Goal: Find specific page/section: Find specific page/section

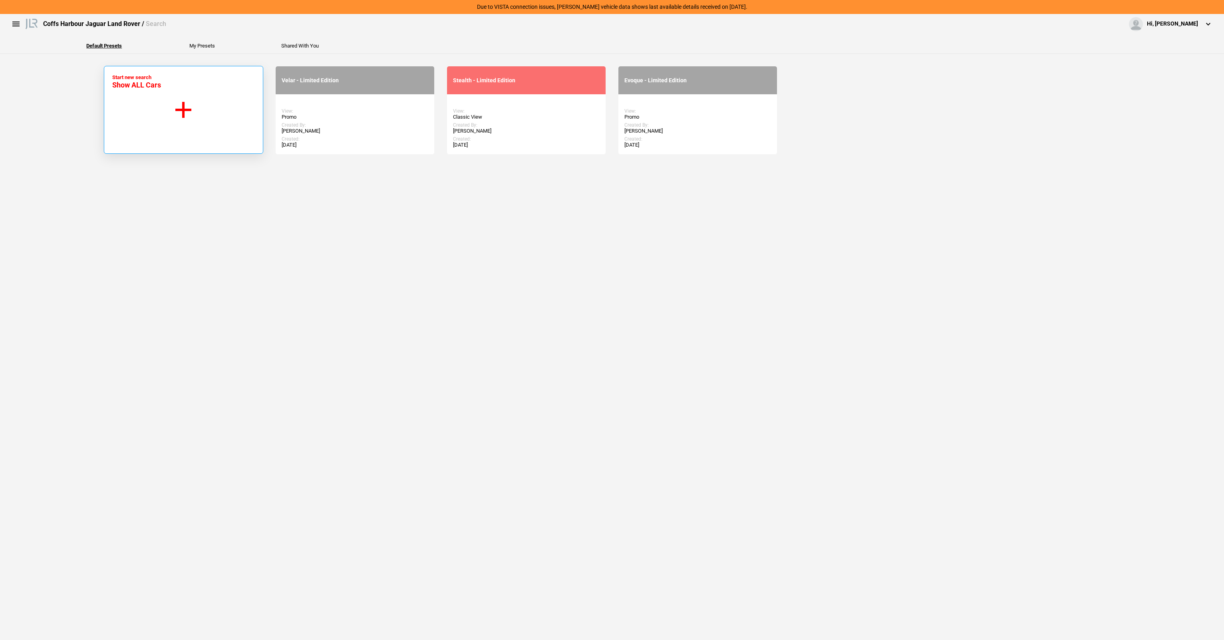
click at [199, 113] on button "Start new search Show ALL Cars" at bounding box center [183, 110] width 159 height 88
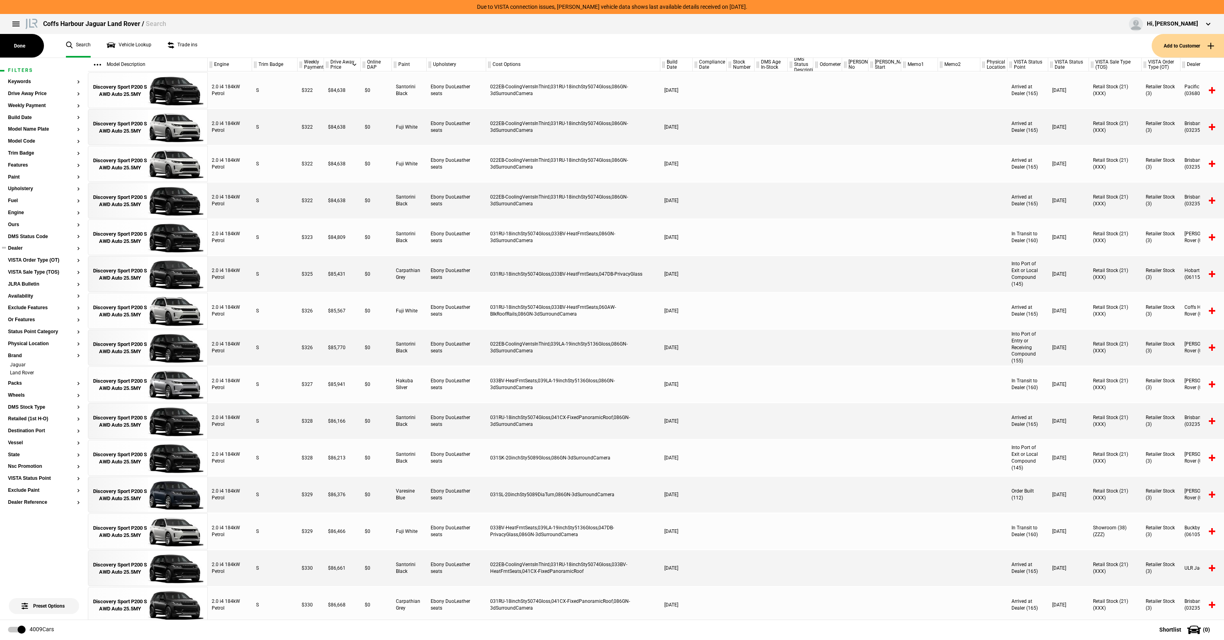
click at [16, 246] on button "Dealer" at bounding box center [44, 249] width 72 height 6
type input "con"
click at [169, 274] on button "Done" at bounding box center [172, 271] width 24 height 12
